Goal: Entertainment & Leisure: Consume media (video, audio)

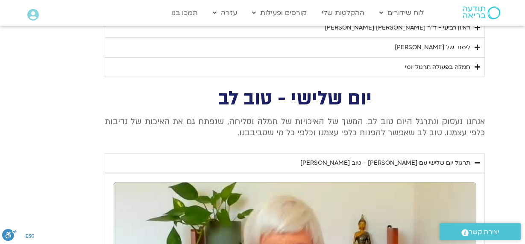
scroll to position [2132, 0]
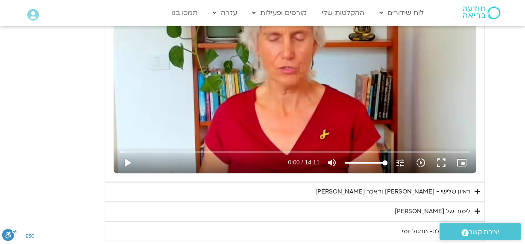
click at [524, 150] on section "יום שלישי - טוב לב אנחנו נעסוק ונתרגל היום טוב לב. המשך של האיכויות של חמלה וסל…" at bounding box center [262, 59] width 525 height 364
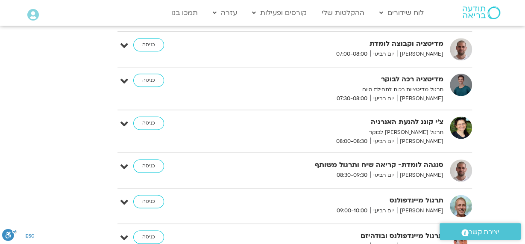
scroll to position [3667, 0]
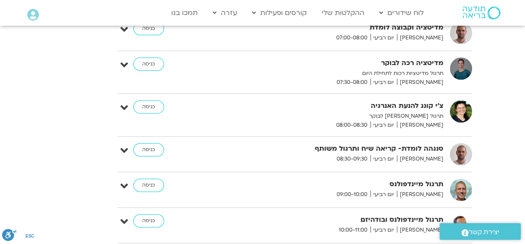
type input "0"
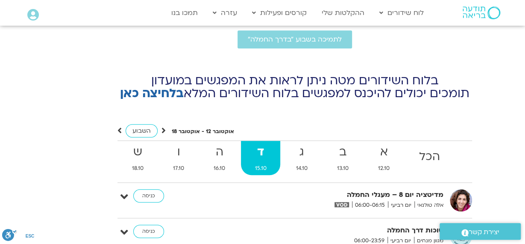
scroll to position [3403, 0]
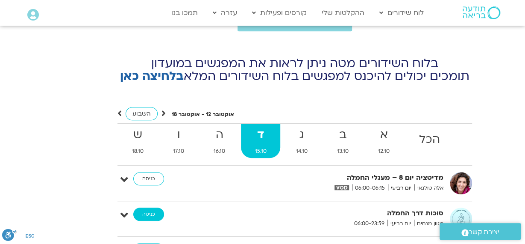
click at [149, 207] on link "כניסה" at bounding box center [148, 214] width 31 height 14
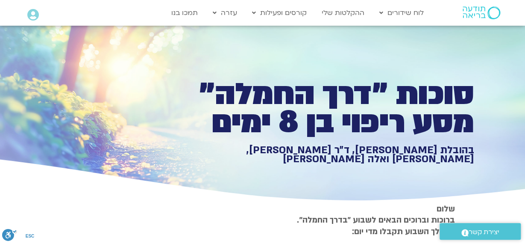
click at [524, 240] on div ".st0{fill:#FFFFFF;} יצירת קשר" at bounding box center [481, 230] width 90 height 25
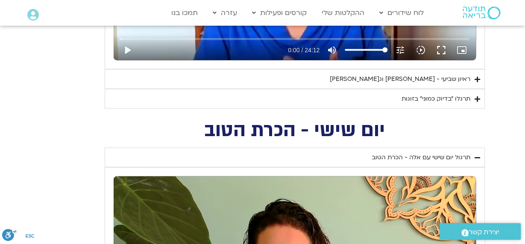
scroll to position [898, 0]
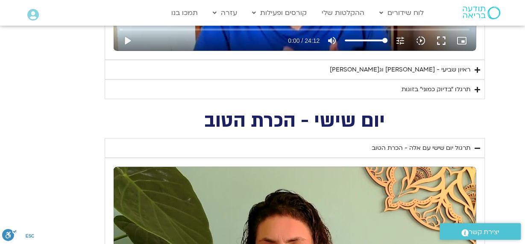
click at [435, 68] on div "ראיון שביעי - [PERSON_NAME] וג[PERSON_NAME]" at bounding box center [400, 70] width 141 height 10
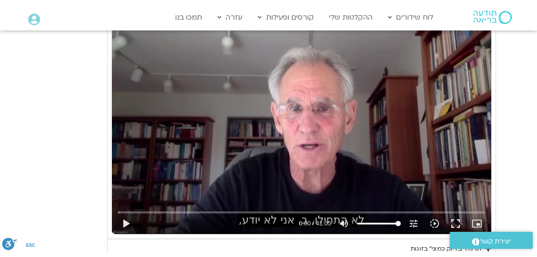
scroll to position [949, 0]
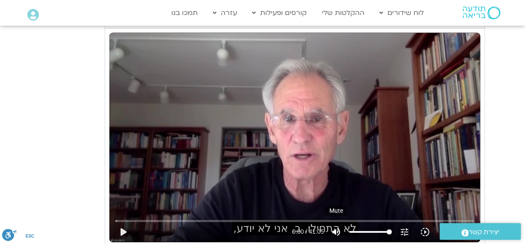
click at [335, 231] on icon "volume_up" at bounding box center [336, 232] width 10 height 10
type input "0"
click at [120, 230] on button "play_arrow" at bounding box center [123, 231] width 21 height 21
type input "5.032512"
type input "90.5539772727273"
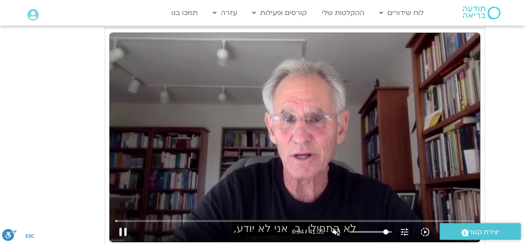
type input "5.16"
type input "90.5539772727273"
click at [386, 230] on input "Volume" at bounding box center [370, 231] width 43 height 5
click at [123, 229] on button "pause" at bounding box center [123, 231] width 21 height 21
click at [122, 232] on button "play_arrow" at bounding box center [123, 231] width 21 height 21
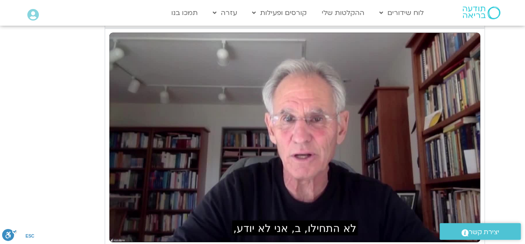
drag, startPoint x: 516, startPoint y: 1, endPoint x: 507, endPoint y: 92, distance: 91.1
click at [507, 92] on section "יום שביעי - חיבור ונפרדות תרגול יום שביעי עם [PERSON_NAME] - חיבור ונפרדות נא ל…" at bounding box center [262, 3] width 525 height 525
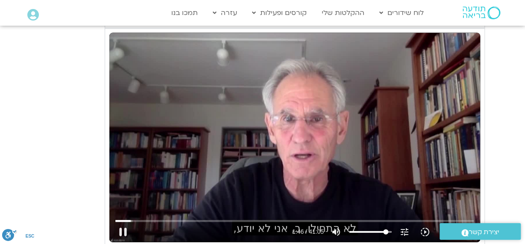
click at [357, 69] on div "Skip Ad 5:50 pause 1:46 / 41:05 volume_up Mute tune Resolution Auto 720p slow_m…" at bounding box center [294, 137] width 371 height 209
click at [125, 230] on button "play_arrow" at bounding box center [123, 231] width 21 height 21
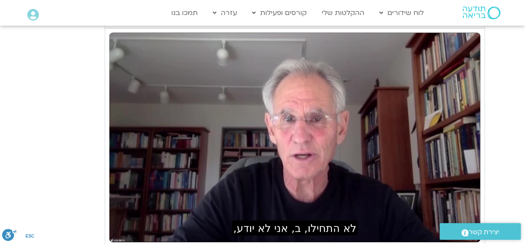
type input "110.719741"
